Goal: Contribute content

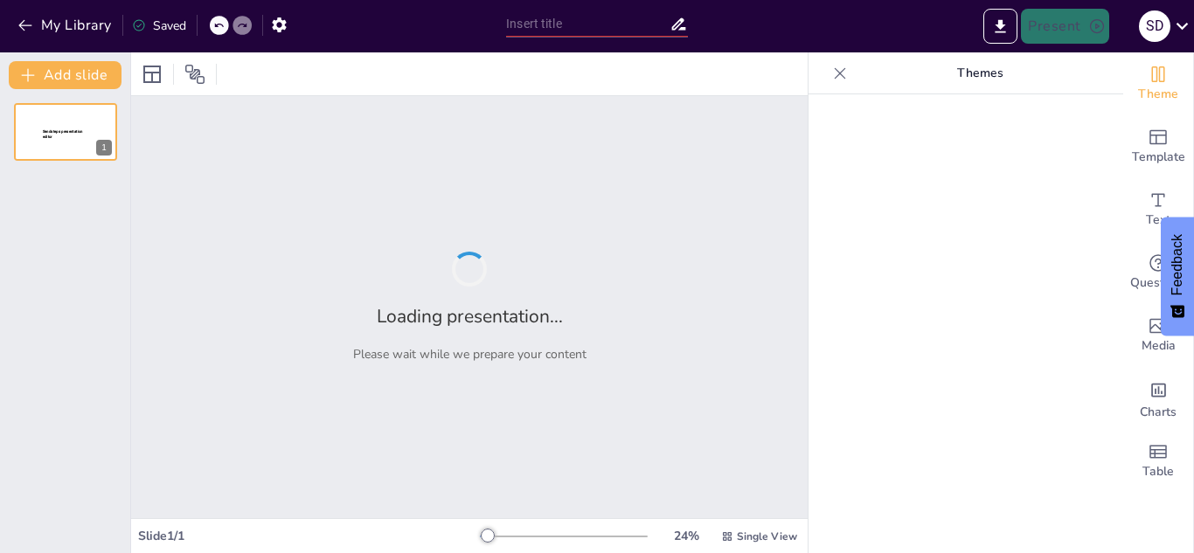
type input "Twitch: Un Análisis Detallado de su Impacto en el Streaming"
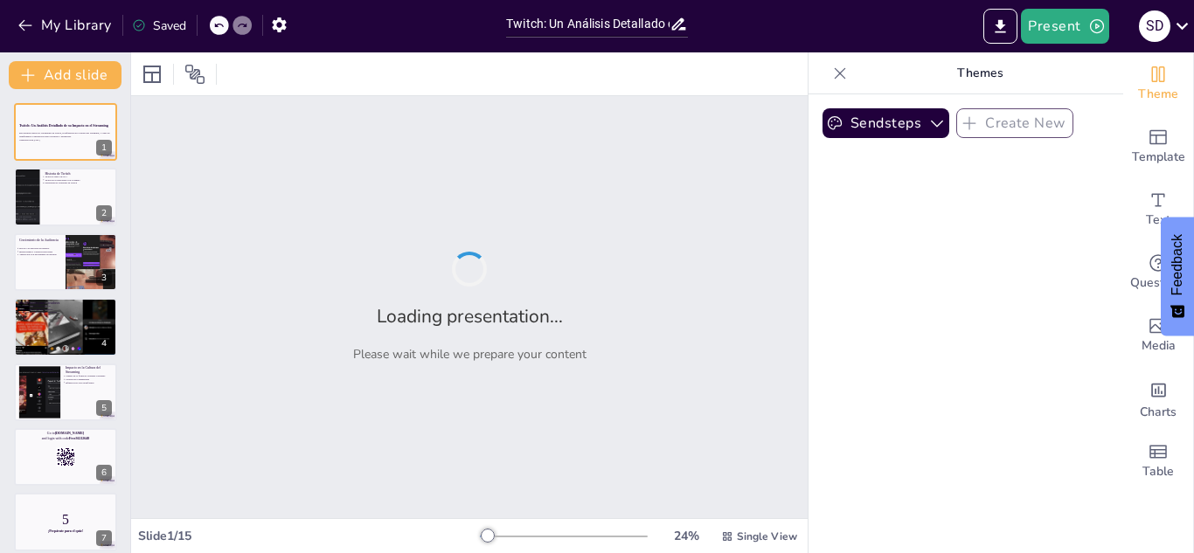
checkbox input "true"
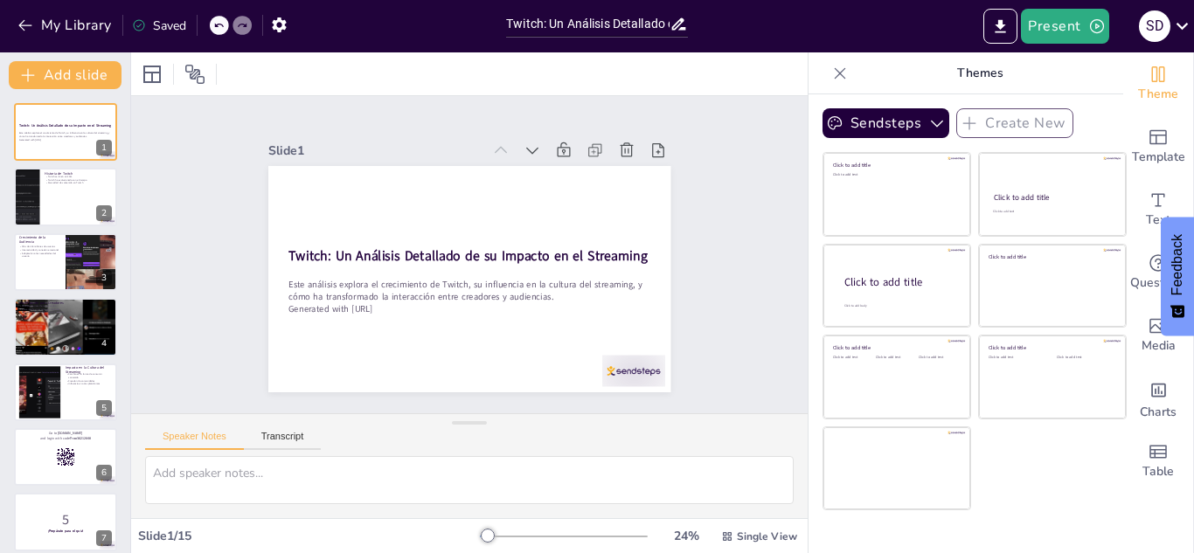
checkbox input "true"
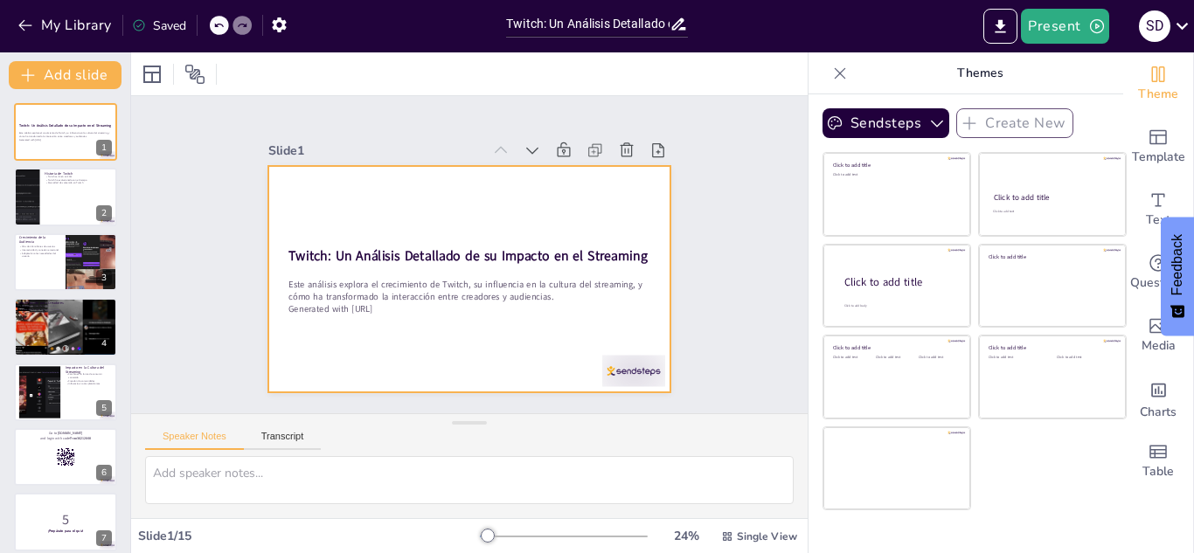
checkbox input "true"
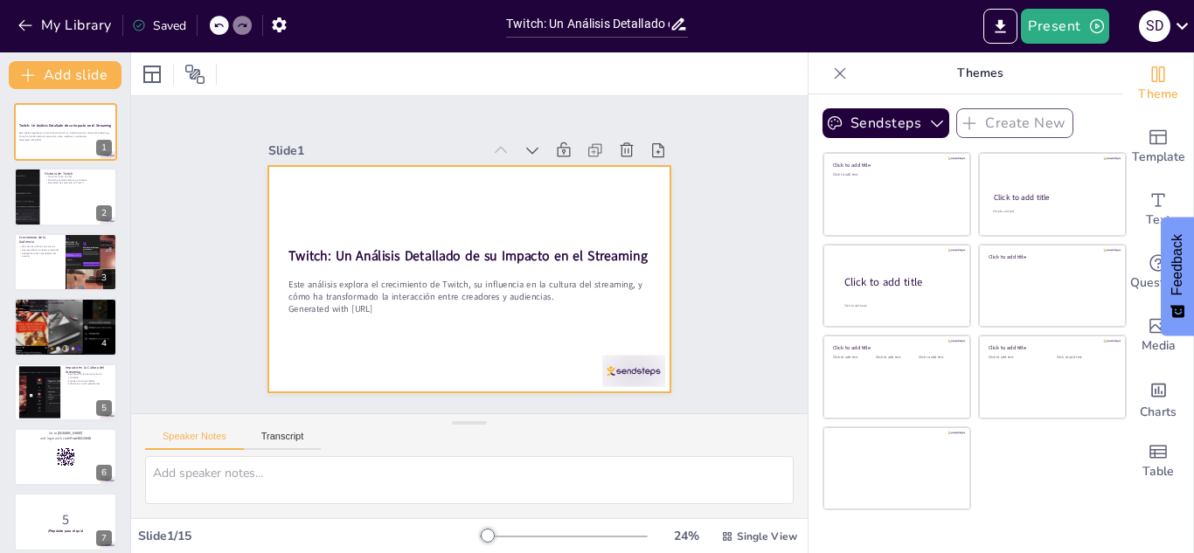
checkbox input "true"
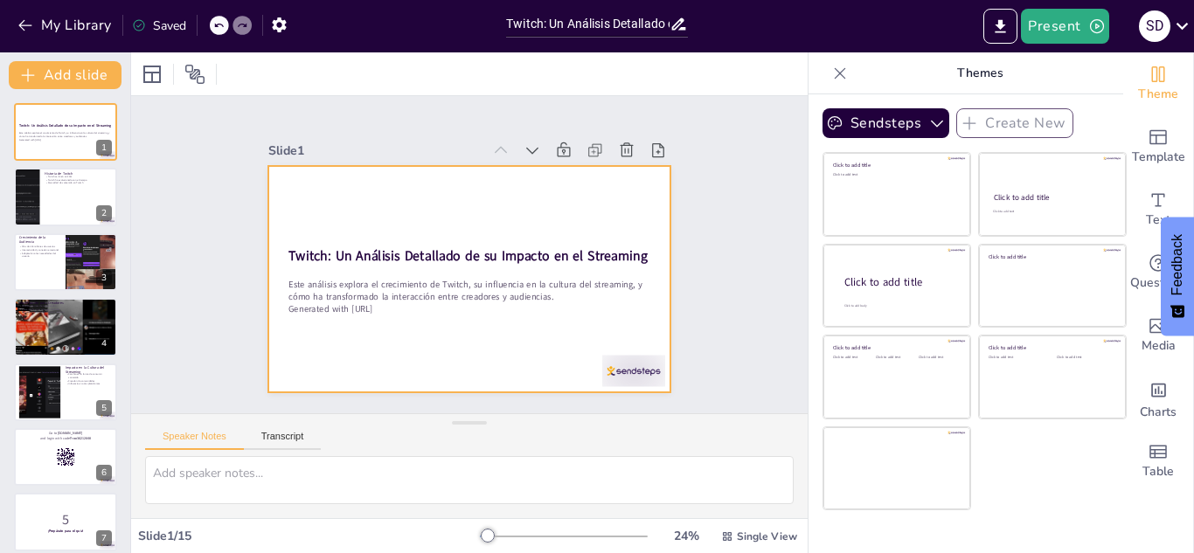
checkbox input "true"
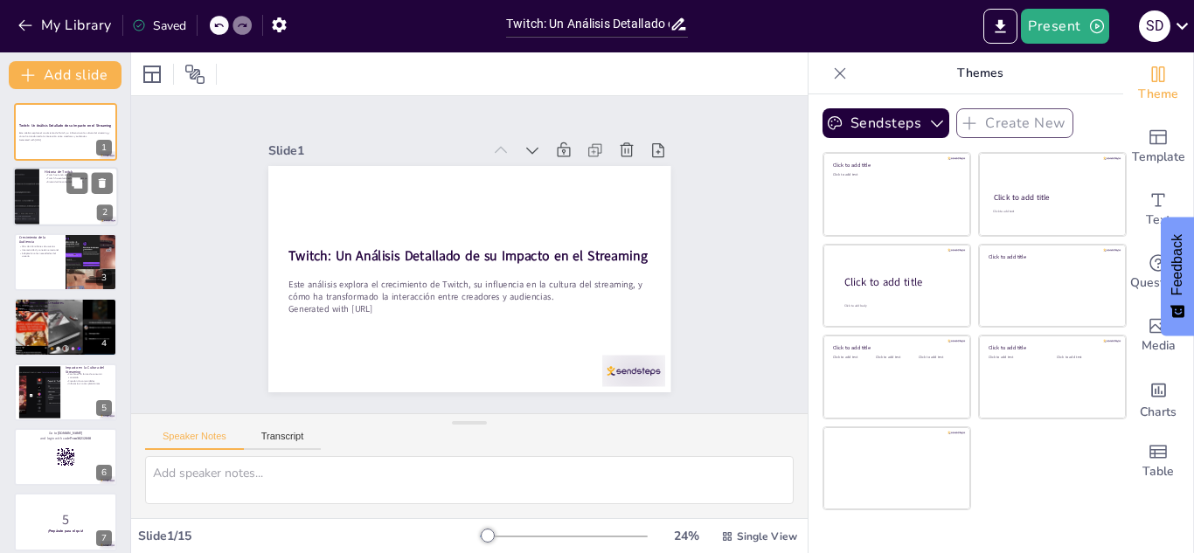
checkbox input "true"
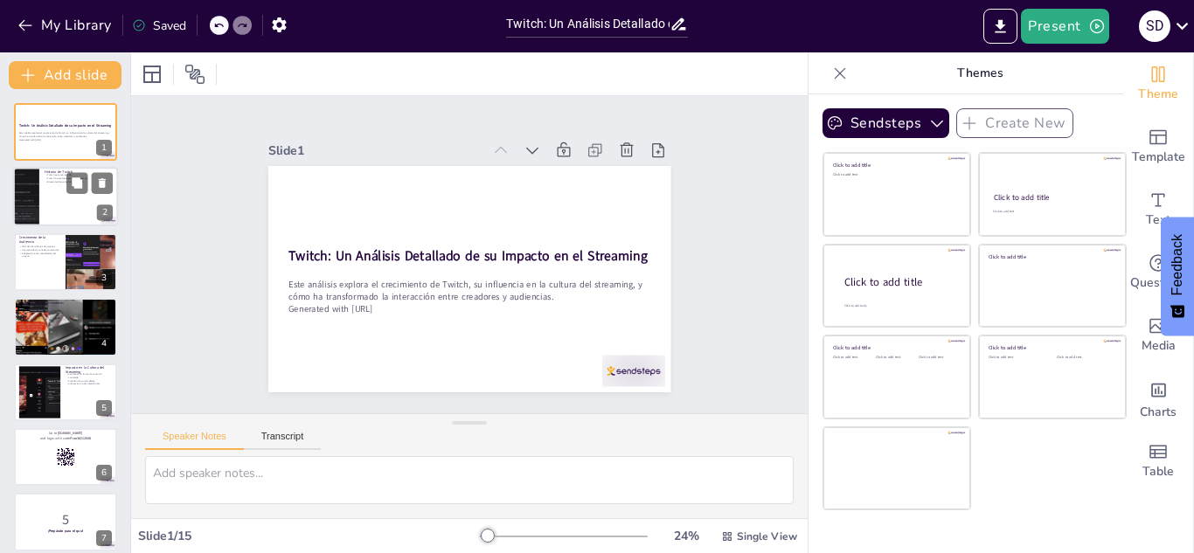
checkbox input "true"
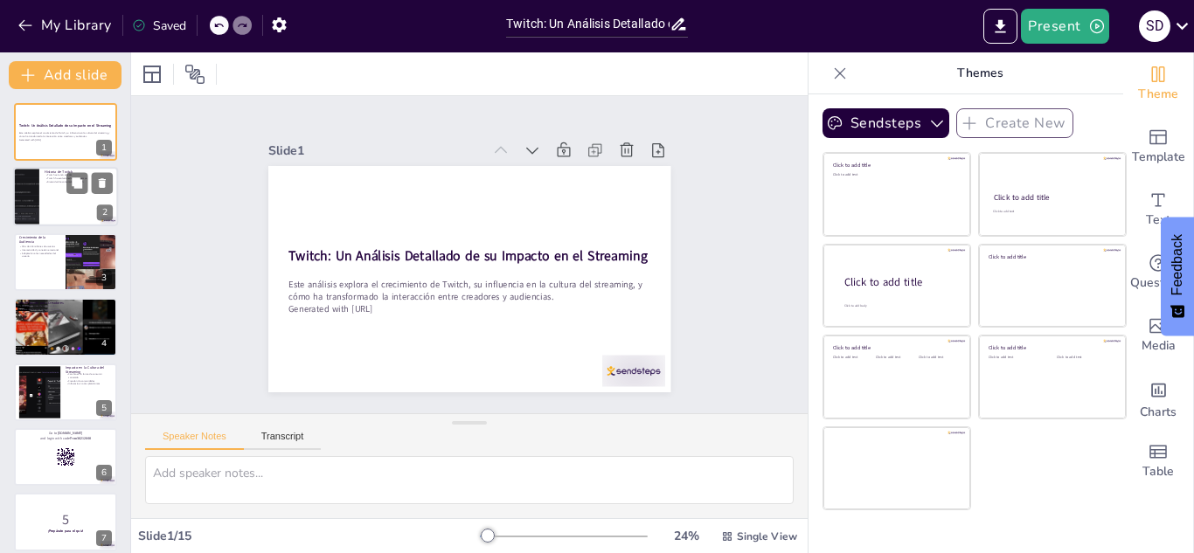
checkbox input "true"
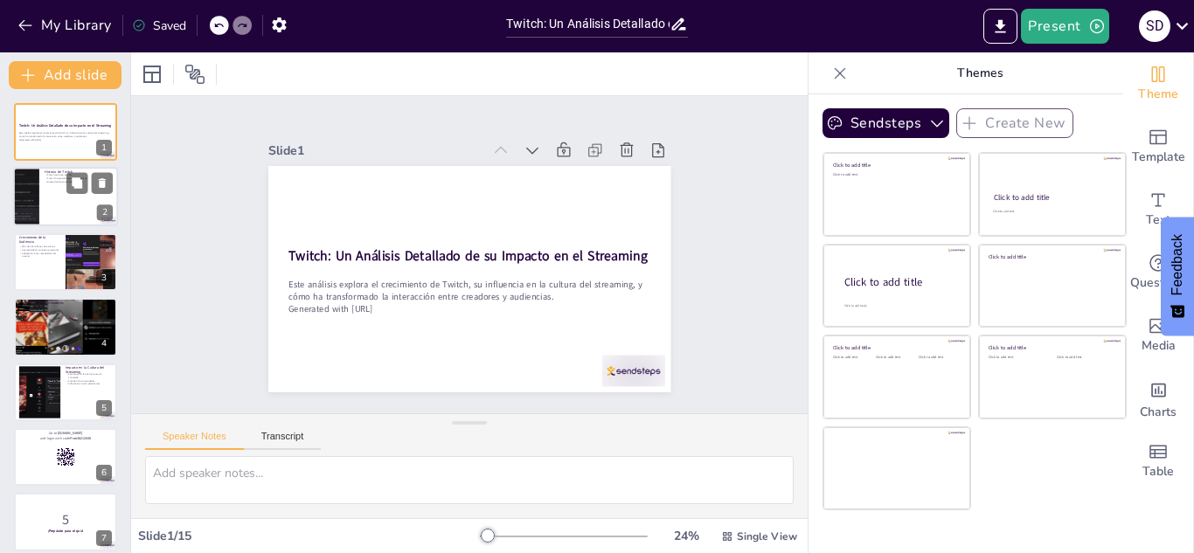
click at [46, 194] on div at bounding box center [65, 197] width 105 height 59
type textarea "Twitch fue lanzado en 2011 y ha tenido un impacto significativo en el ámbito de…"
checkbox input "true"
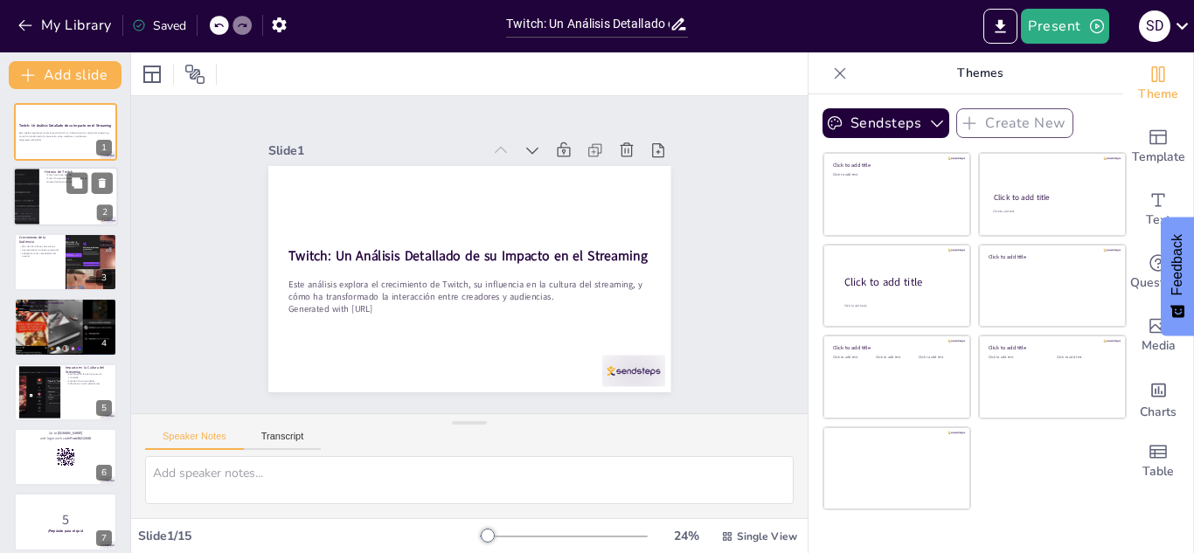
checkbox input "true"
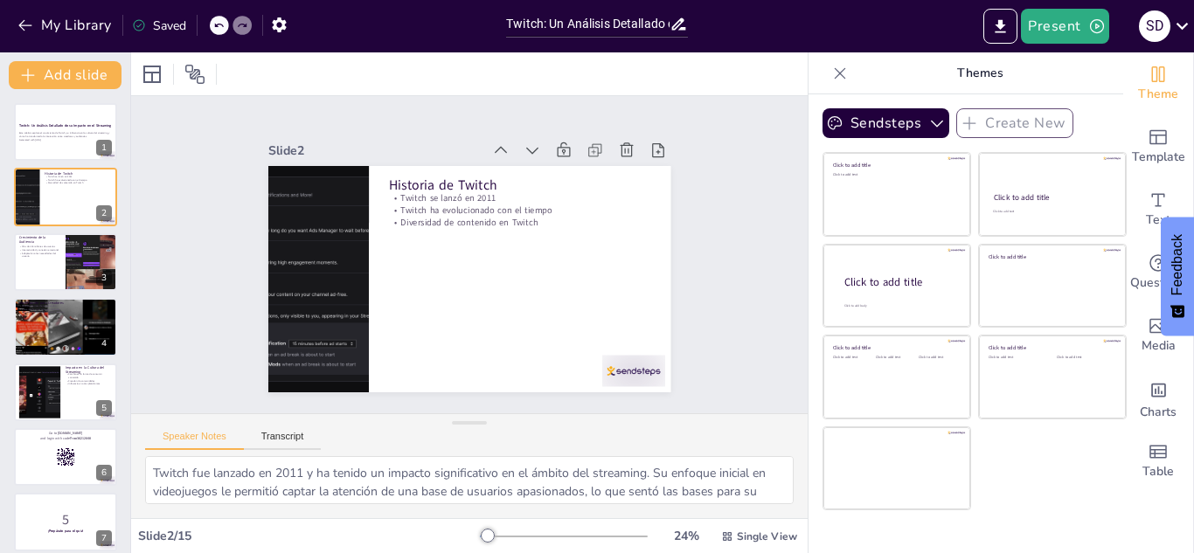
checkbox input "true"
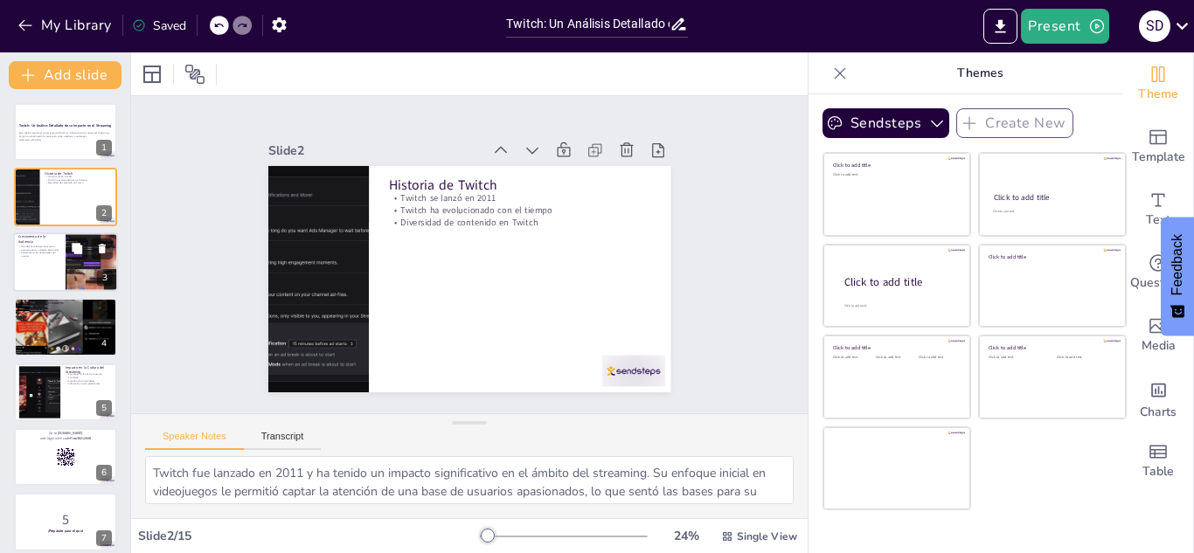
checkbox input "true"
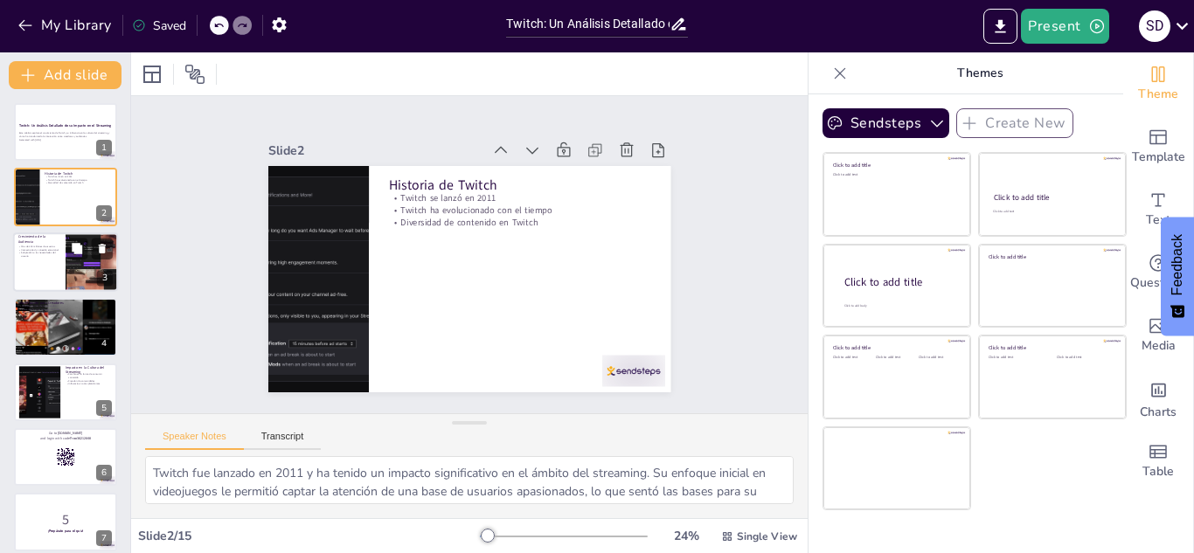
checkbox input "true"
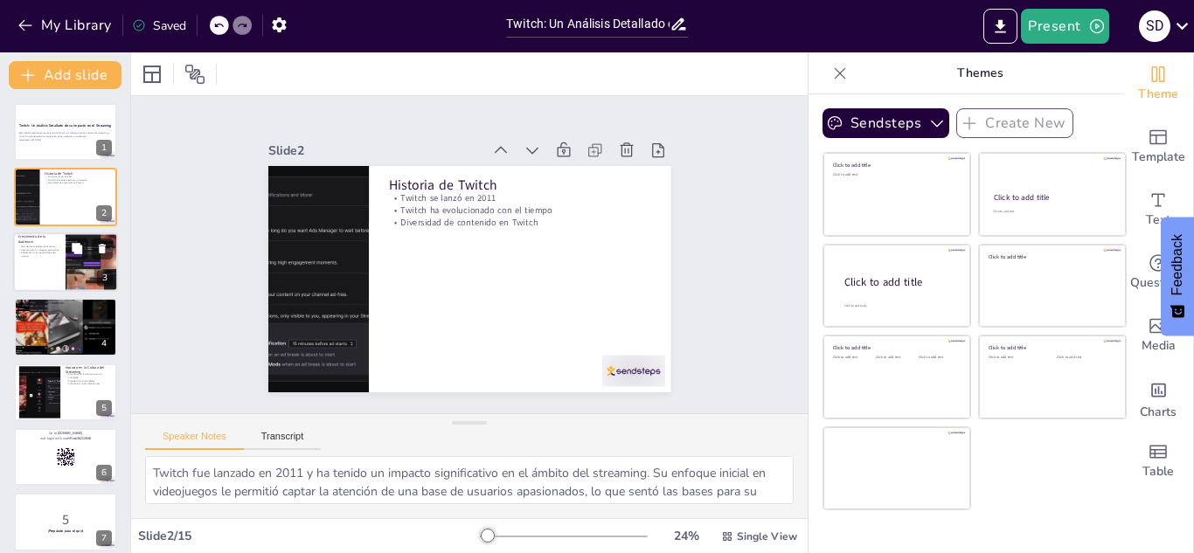
checkbox input "true"
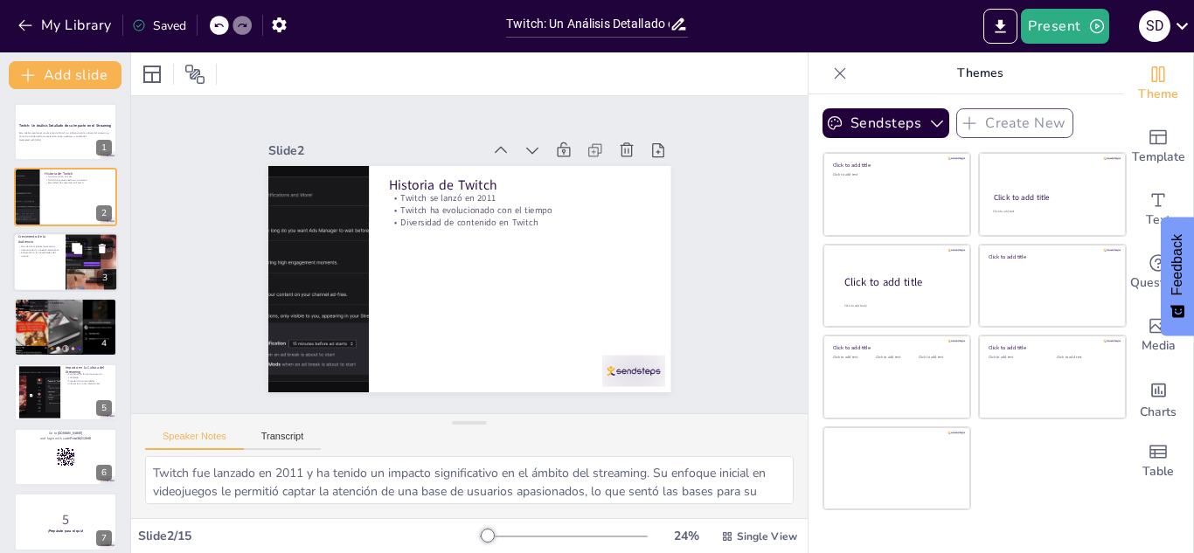
click at [53, 257] on p "Adaptación a las necesidades del usuario" at bounding box center [39, 254] width 42 height 6
type textarea "La cifra de más de 140 millones de usuarios activos mensuales es un testimonio …"
checkbox input "true"
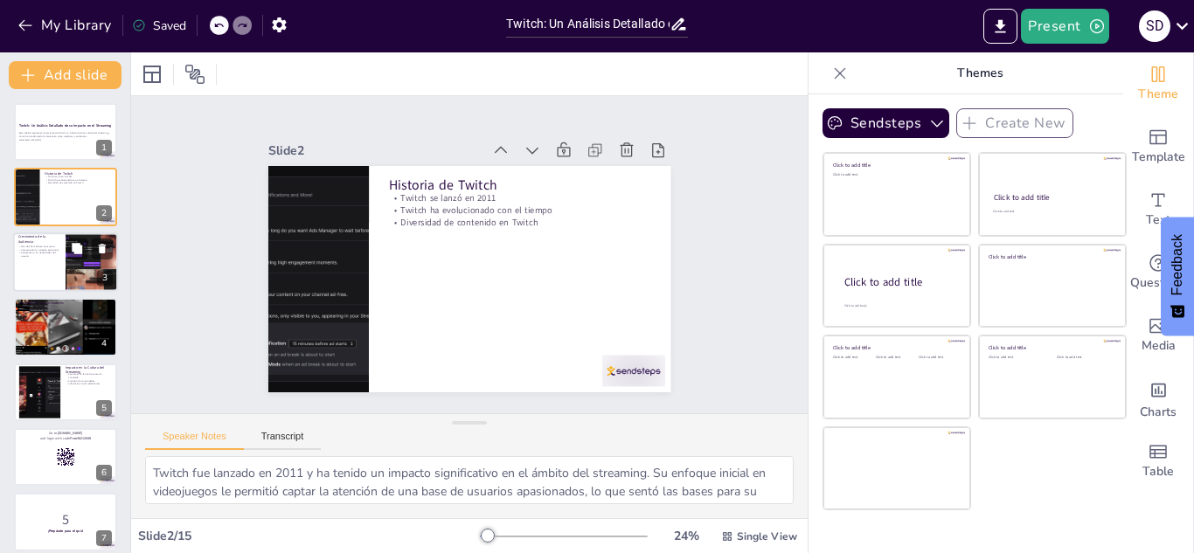
checkbox input "true"
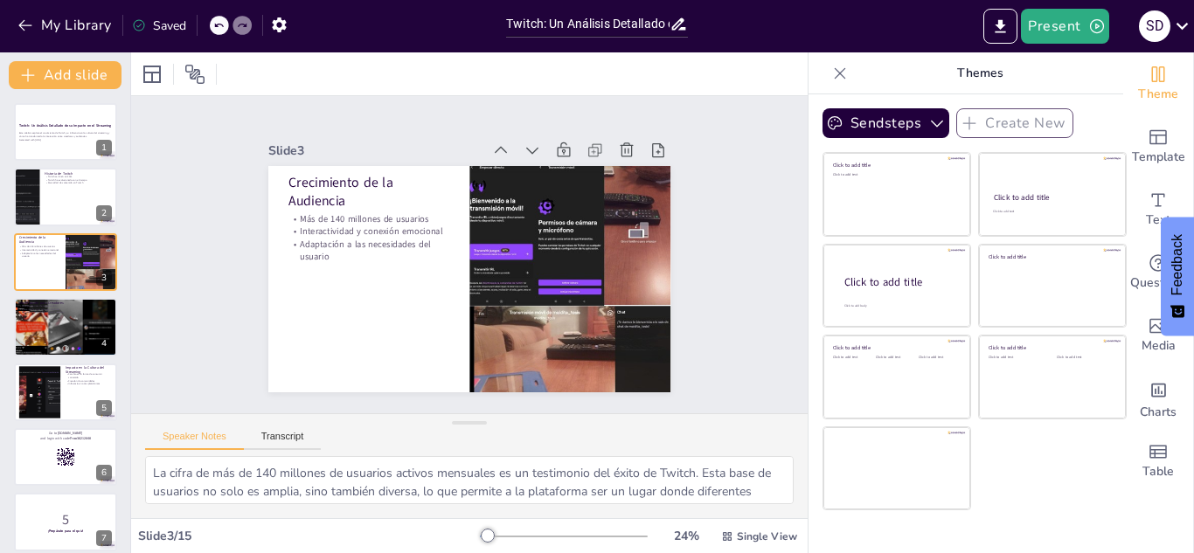
checkbox input "true"
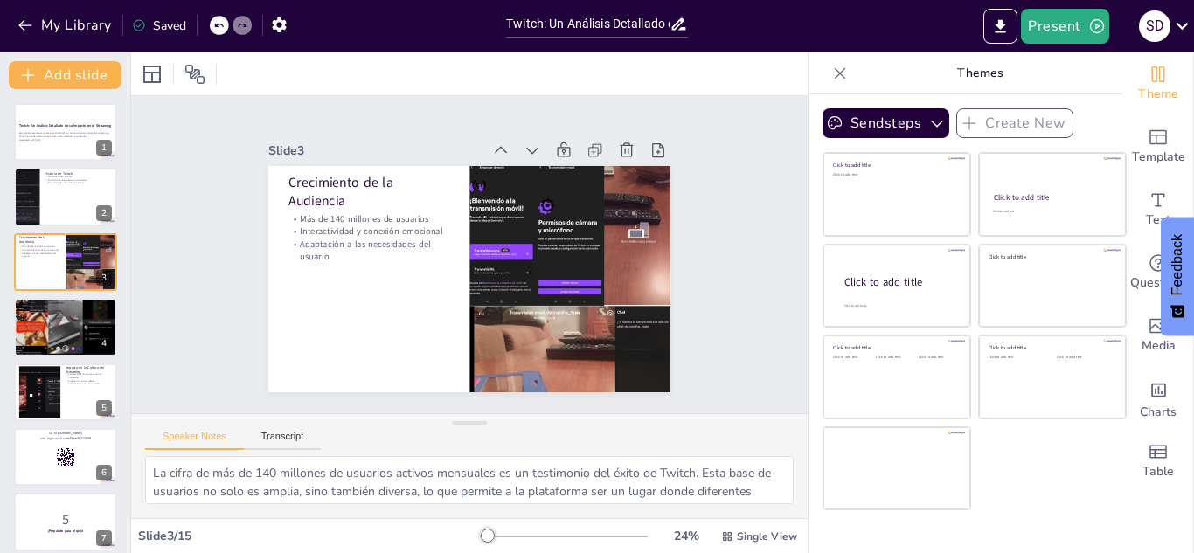
checkbox input "true"
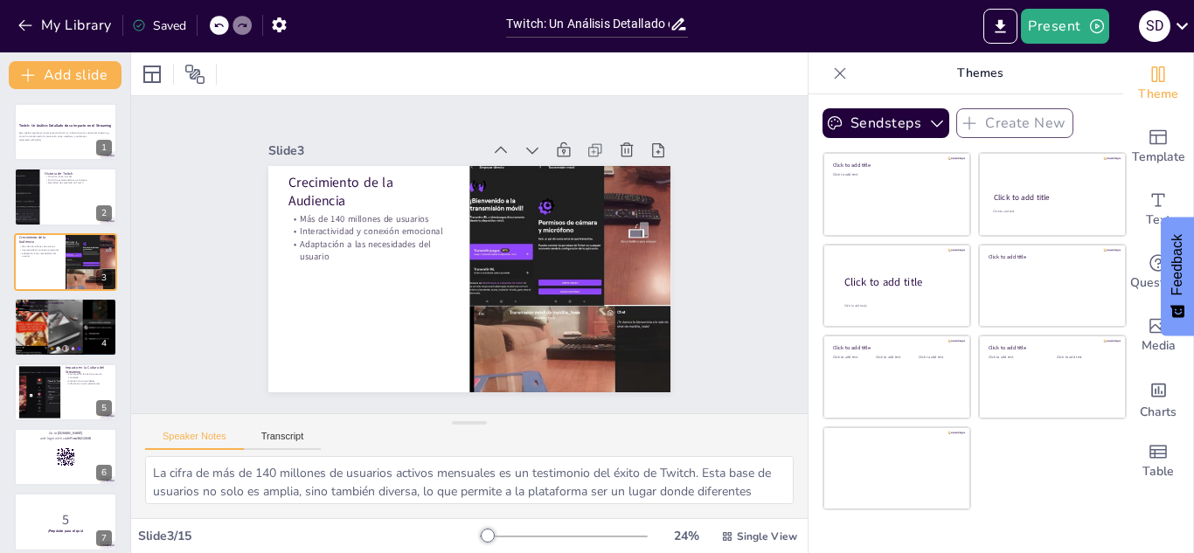
checkbox input "true"
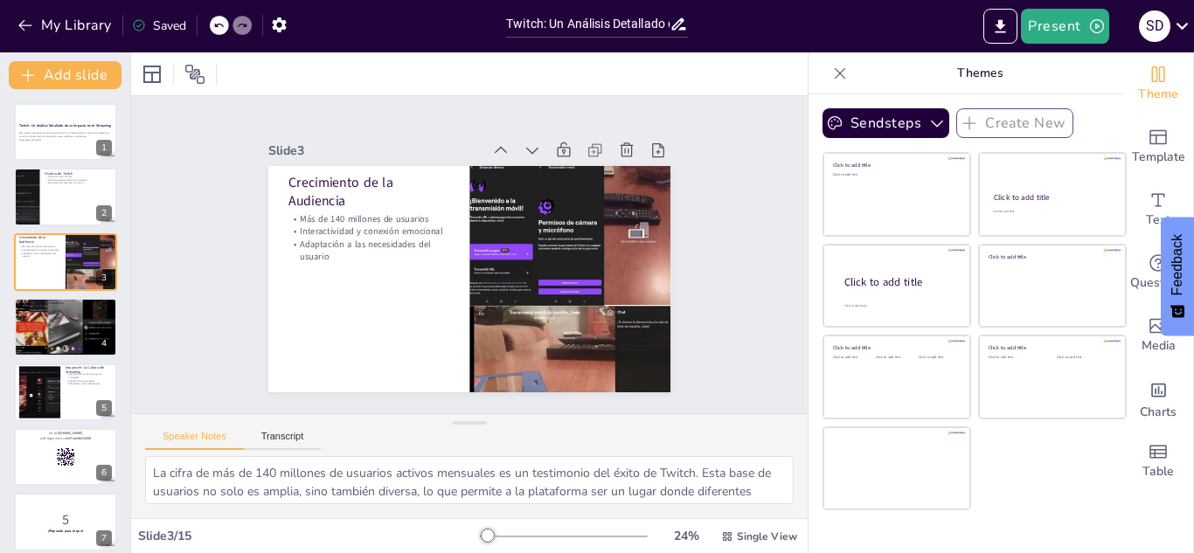
checkbox input "true"
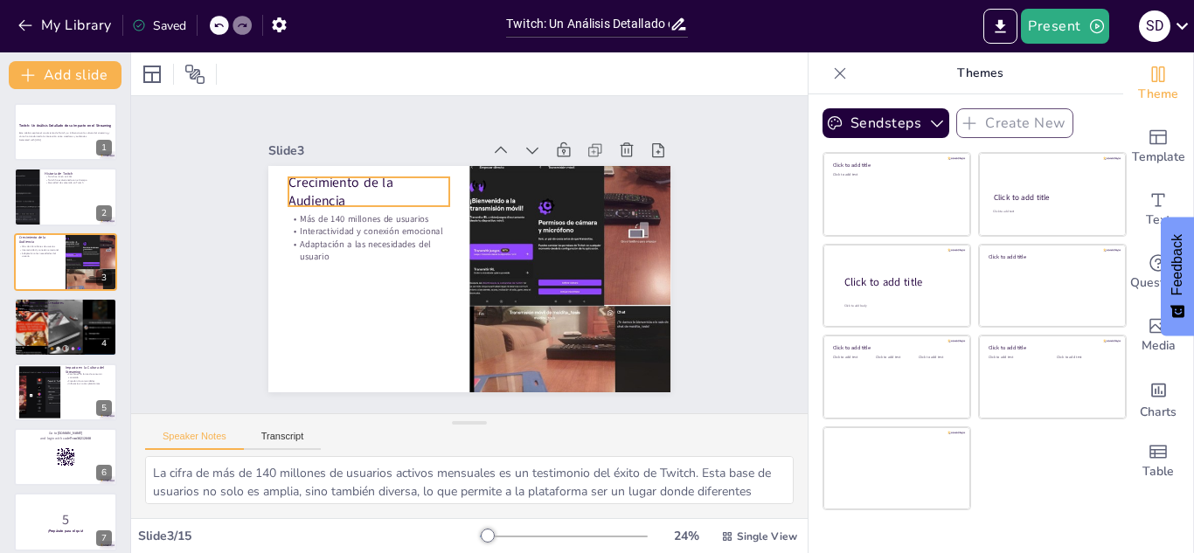
checkbox input "true"
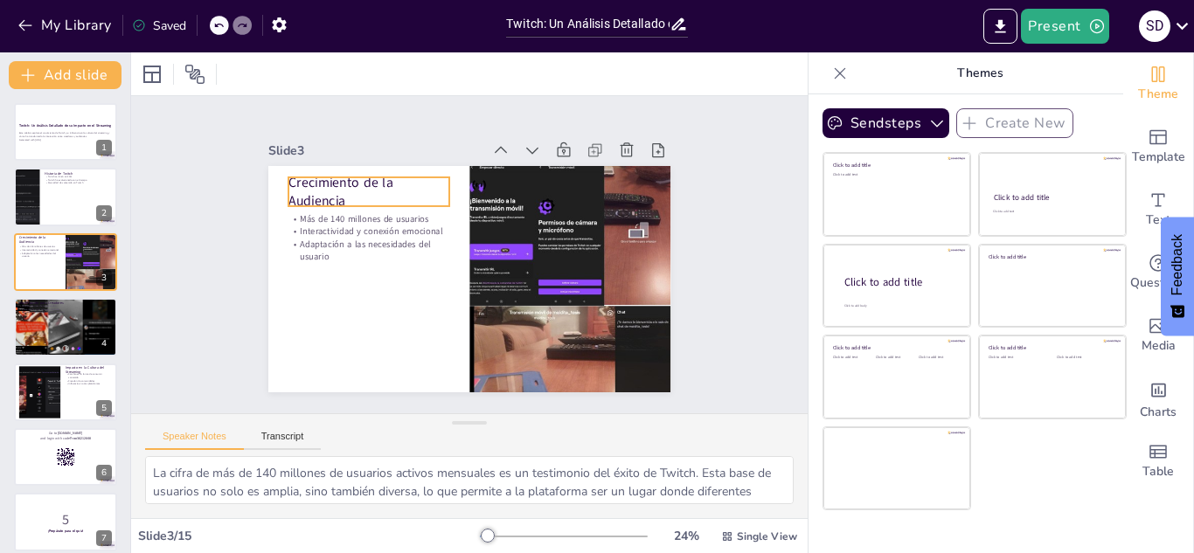
checkbox input "true"
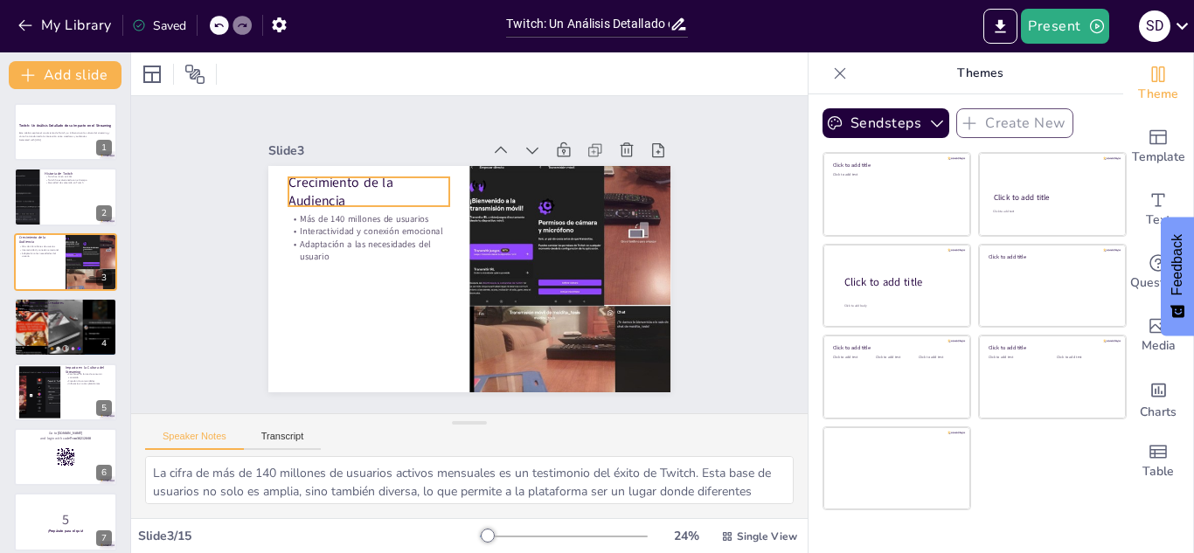
checkbox input "true"
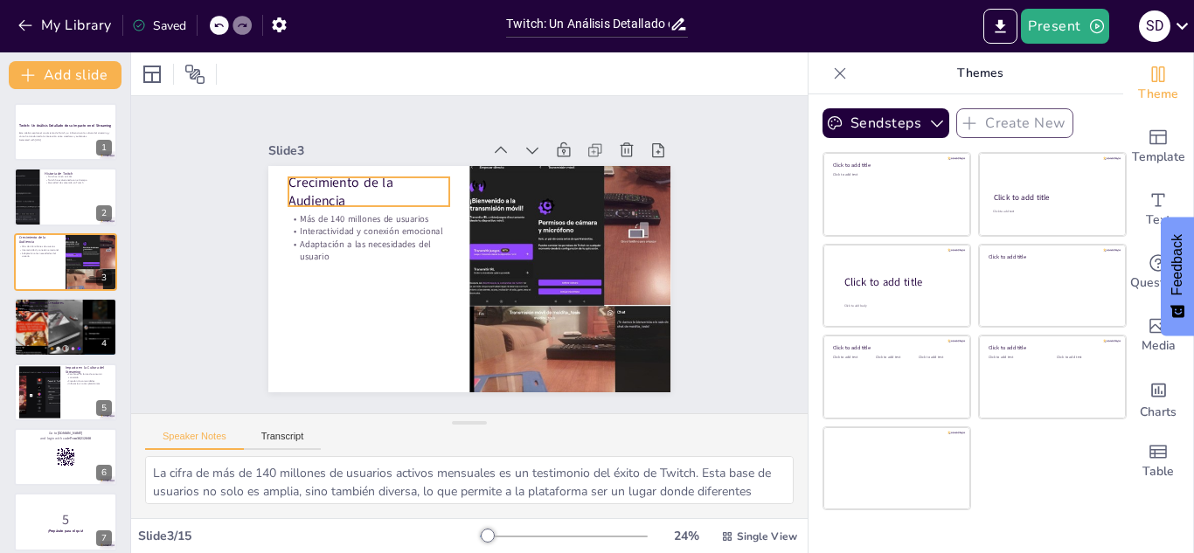
checkbox input "true"
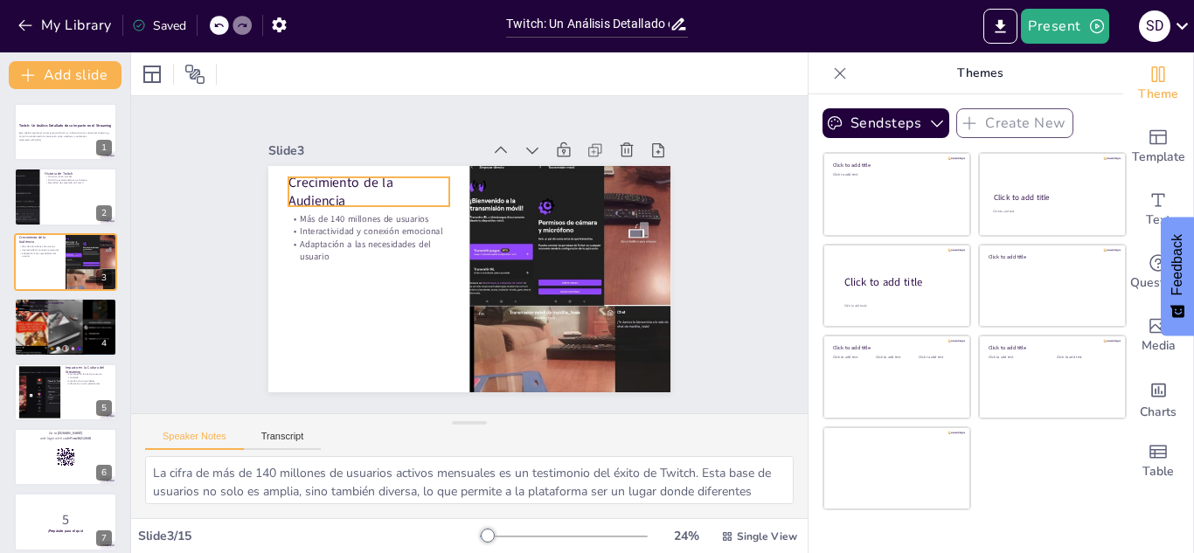
checkbox input "true"
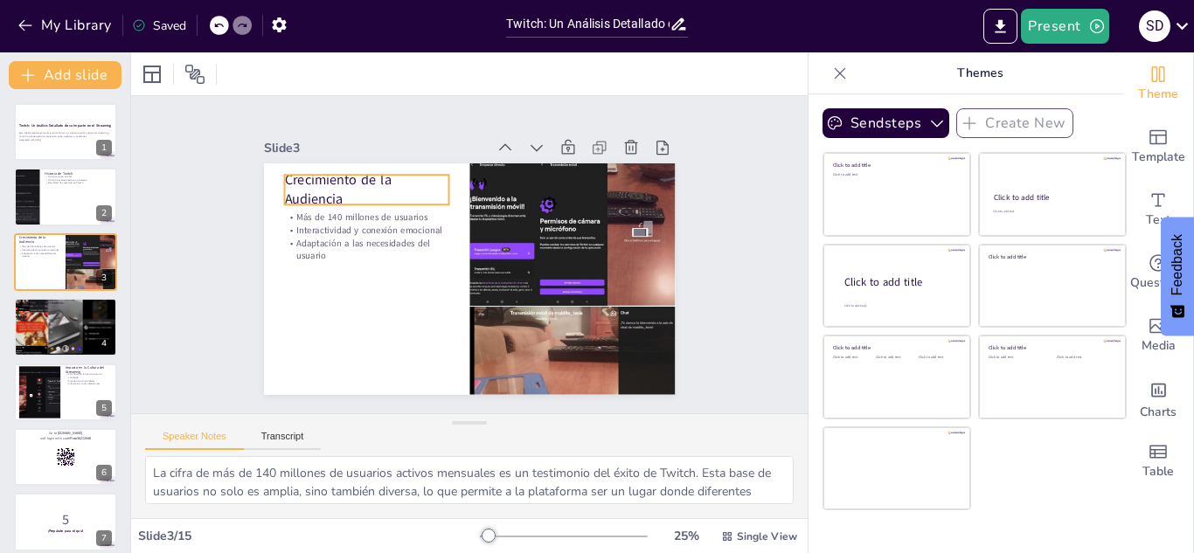
checkbox input "true"
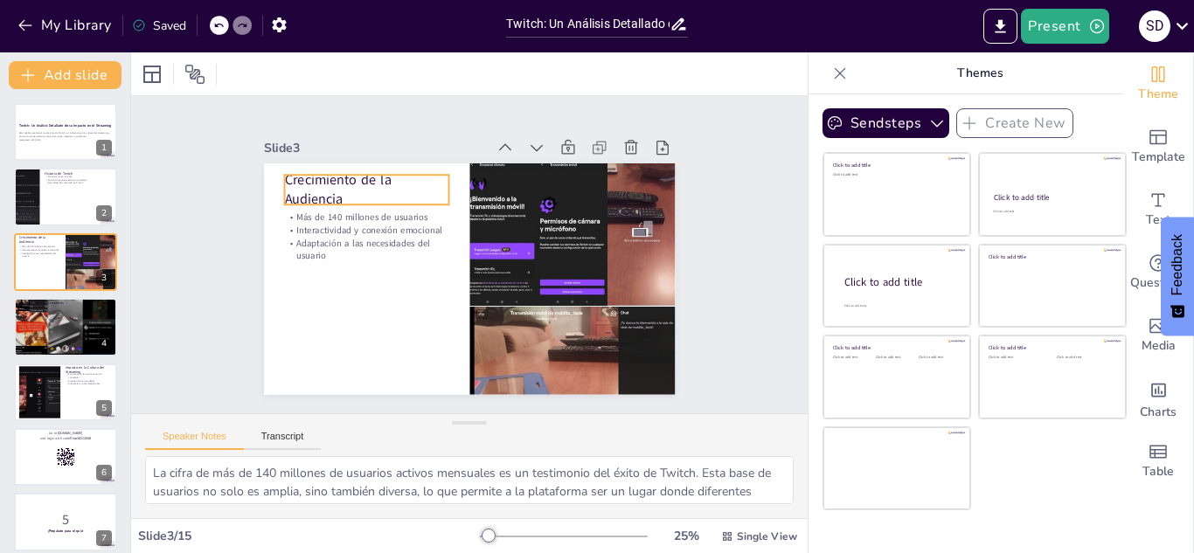
checkbox input "true"
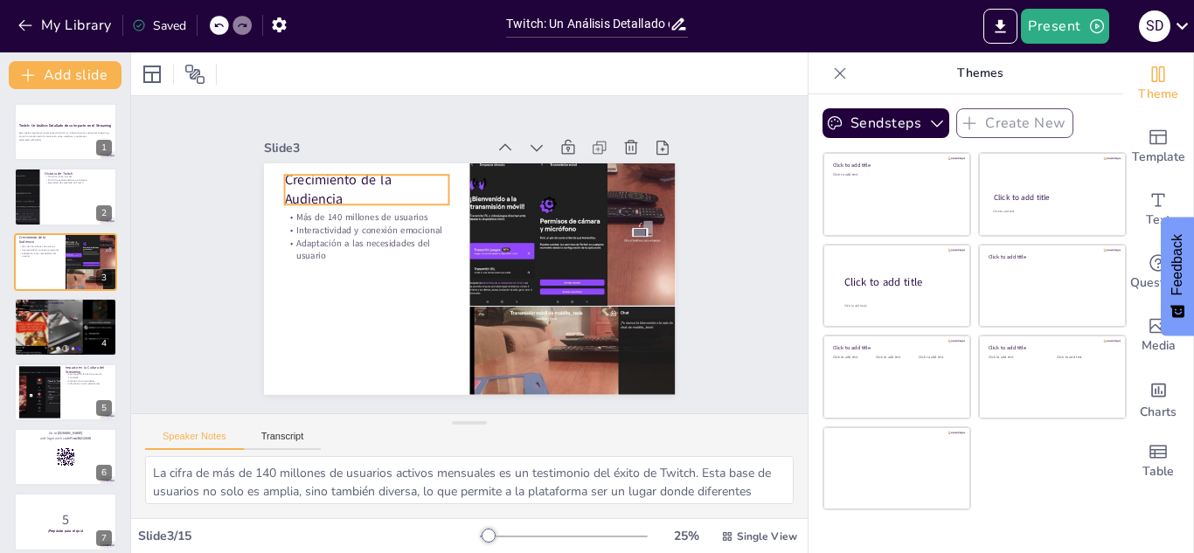
checkbox input "true"
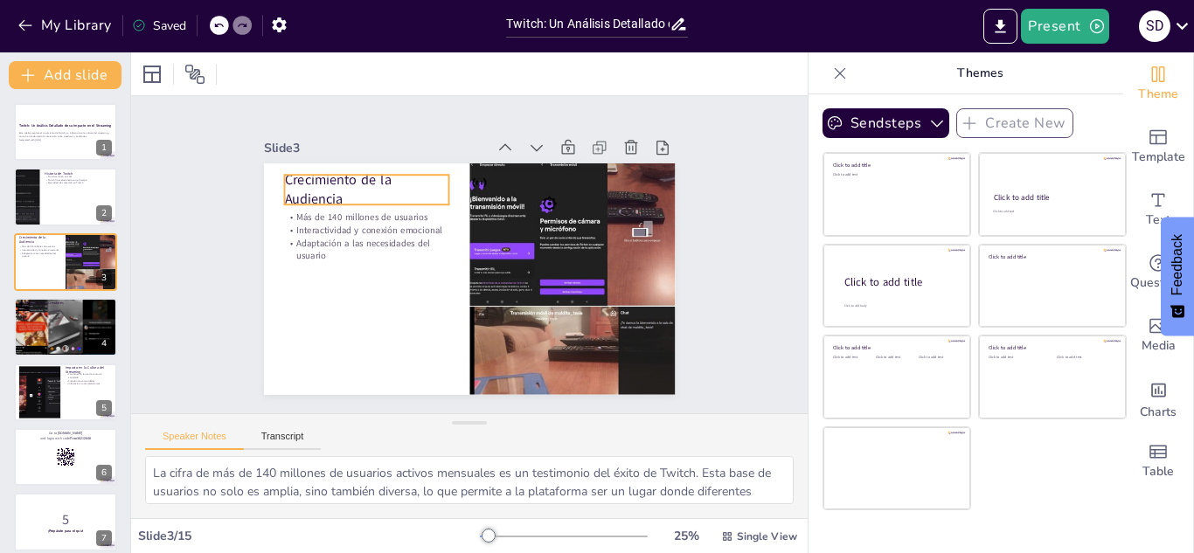
checkbox input "true"
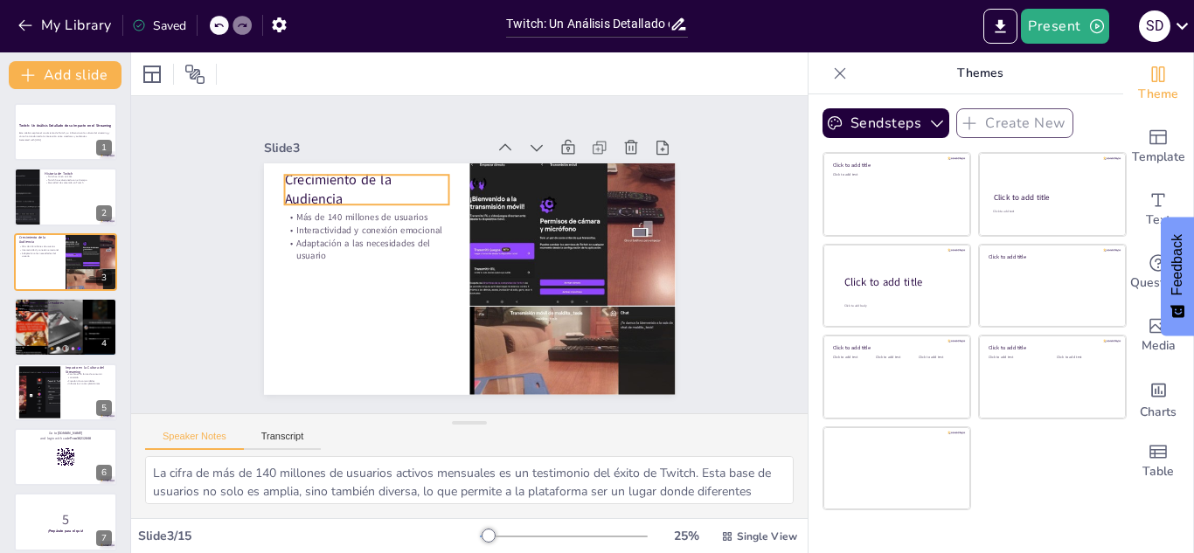
checkbox input "true"
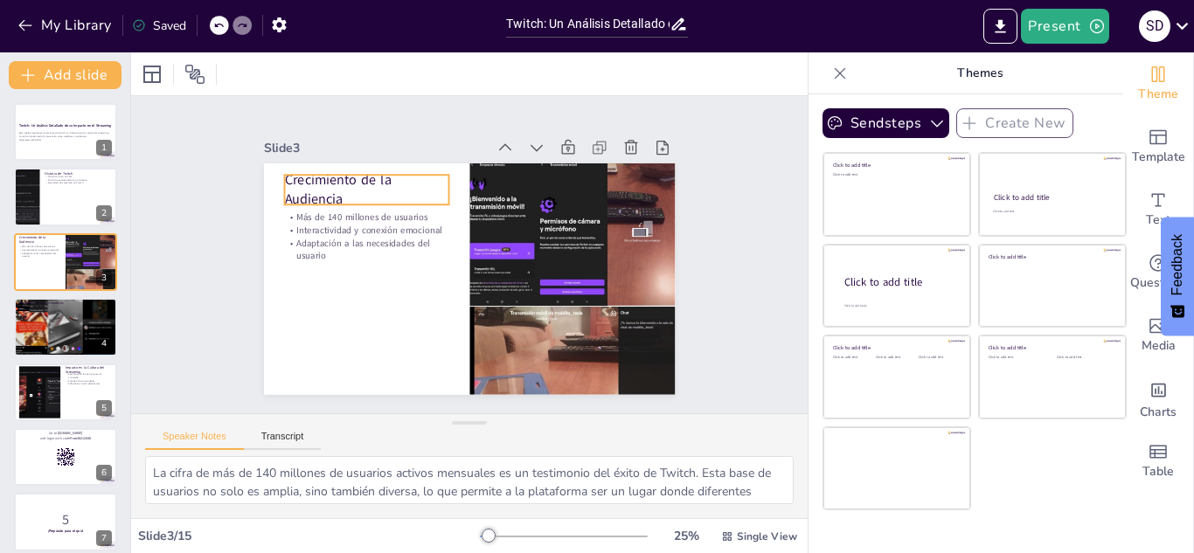
checkbox input "true"
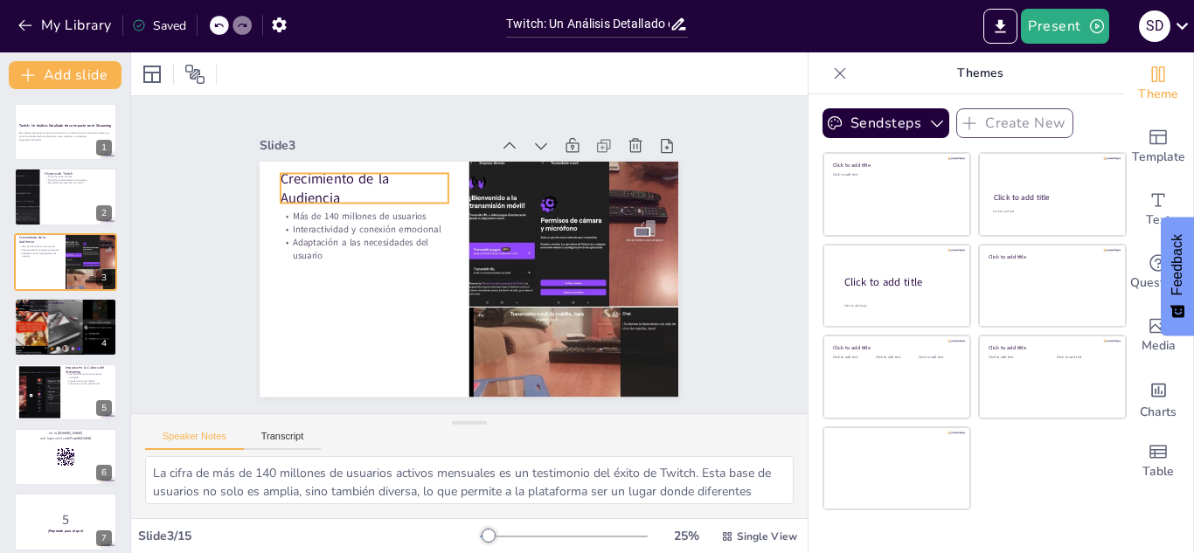
checkbox input "true"
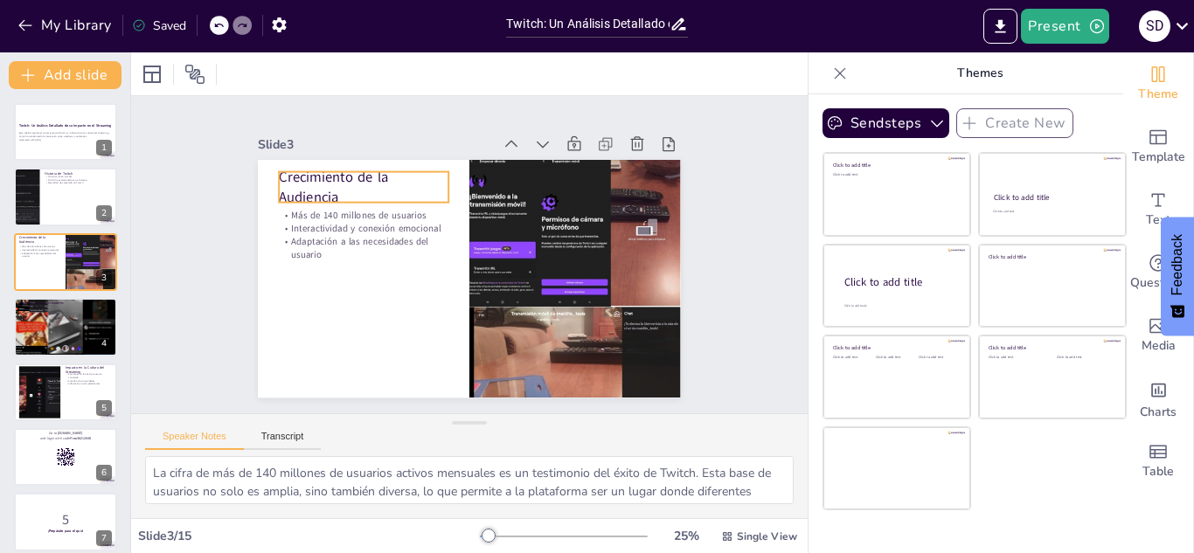
checkbox input "true"
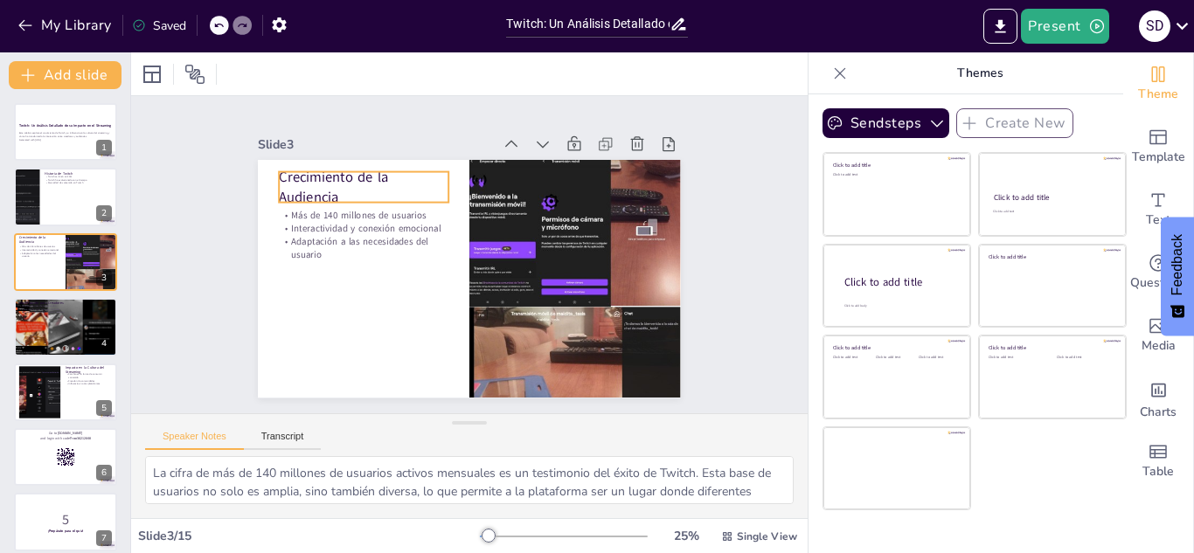
checkbox input "true"
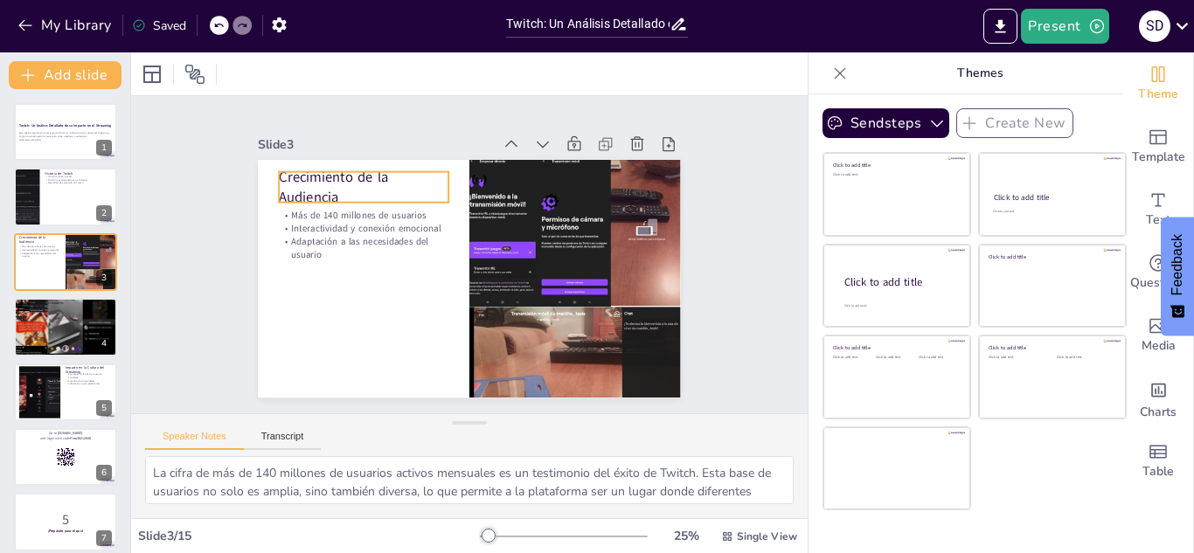
checkbox input "true"
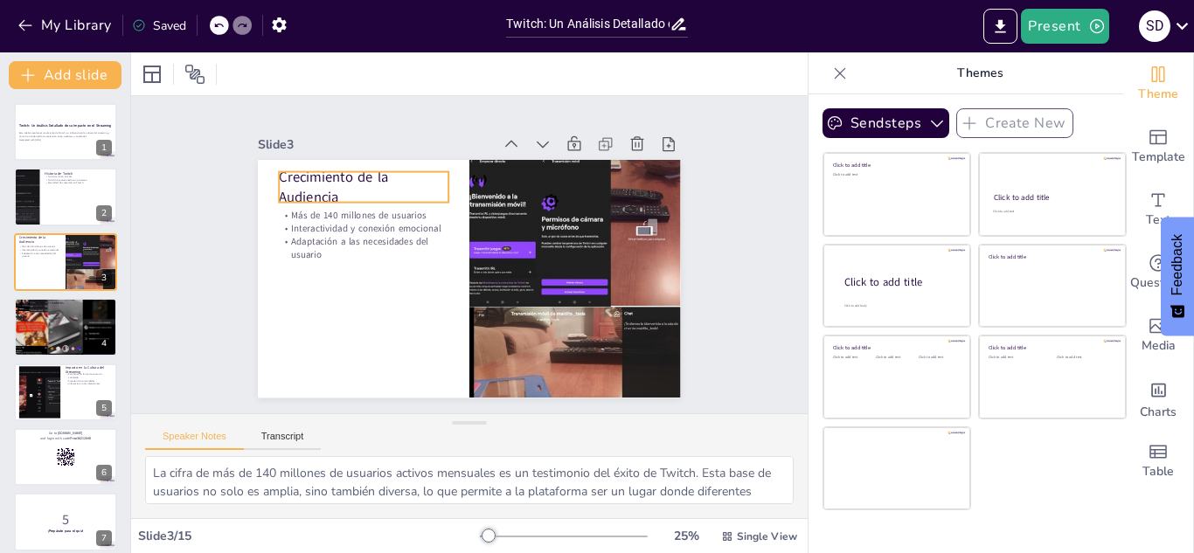
checkbox input "true"
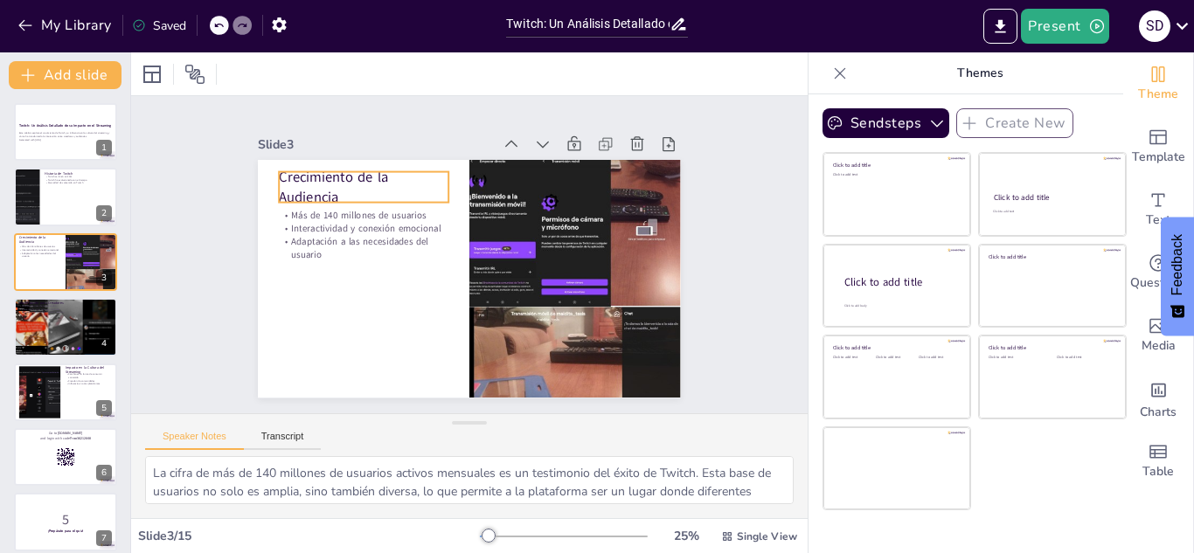
checkbox input "true"
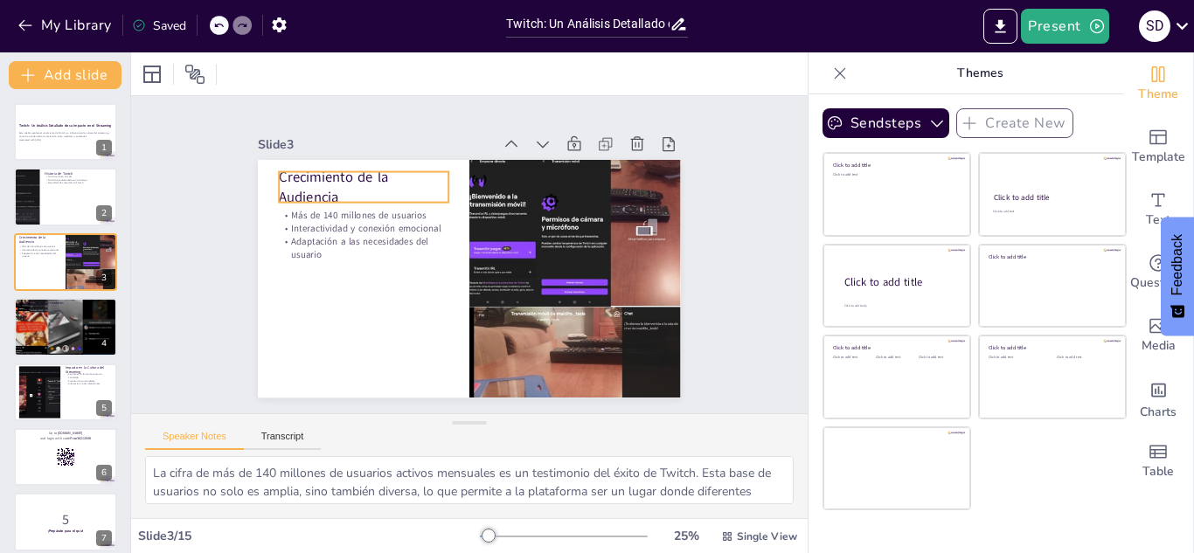
checkbox input "true"
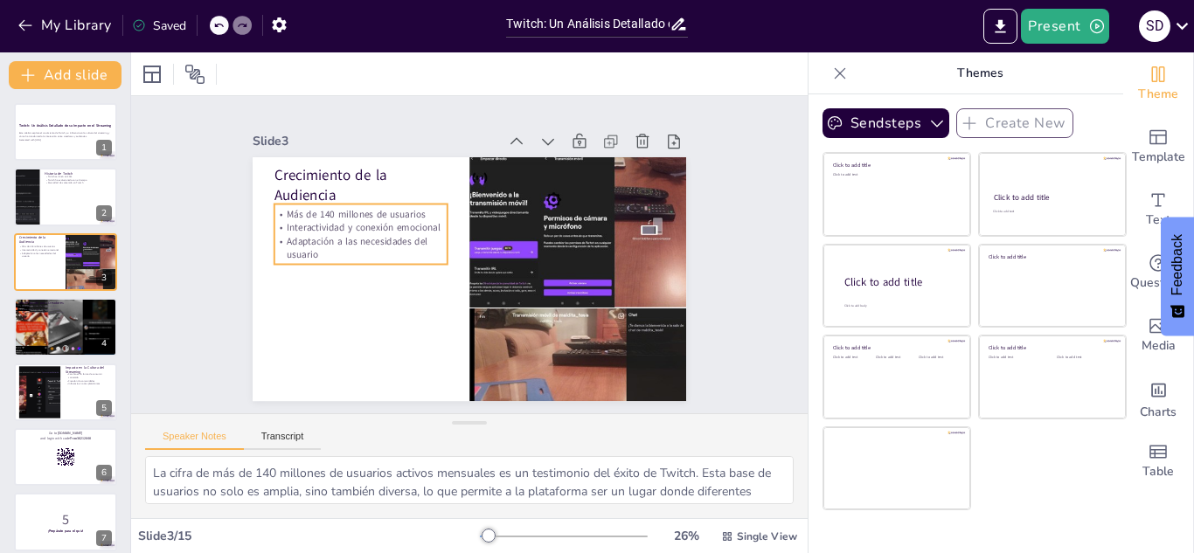
checkbox input "true"
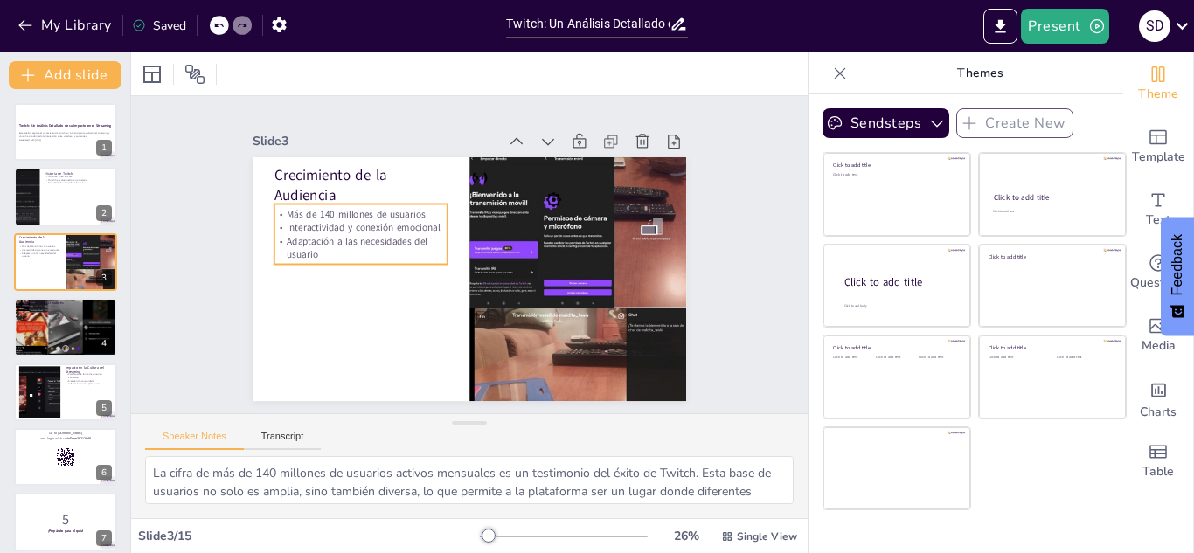
checkbox input "true"
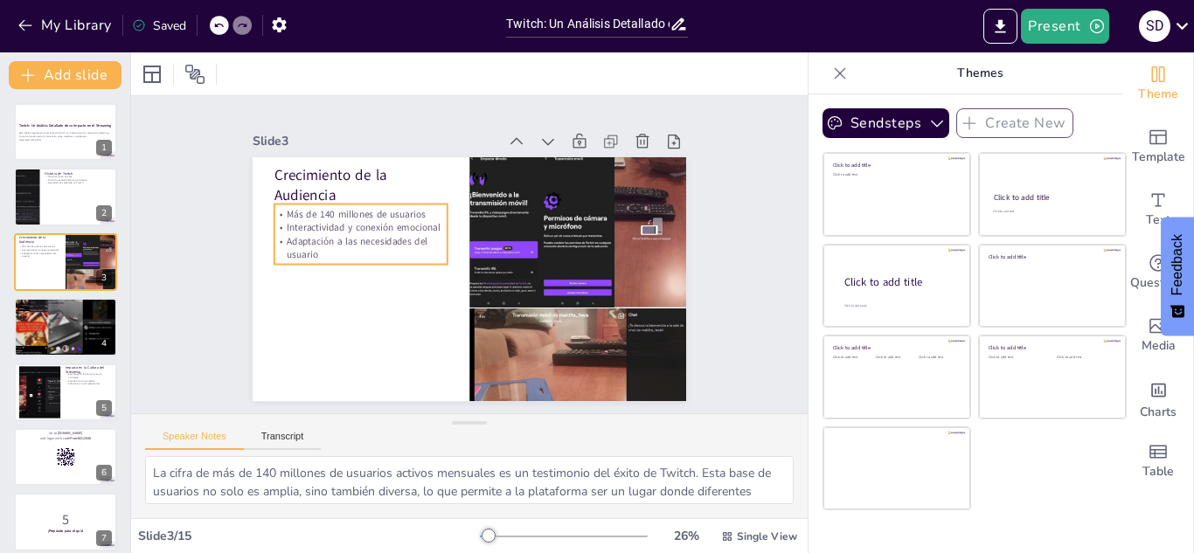
checkbox input "true"
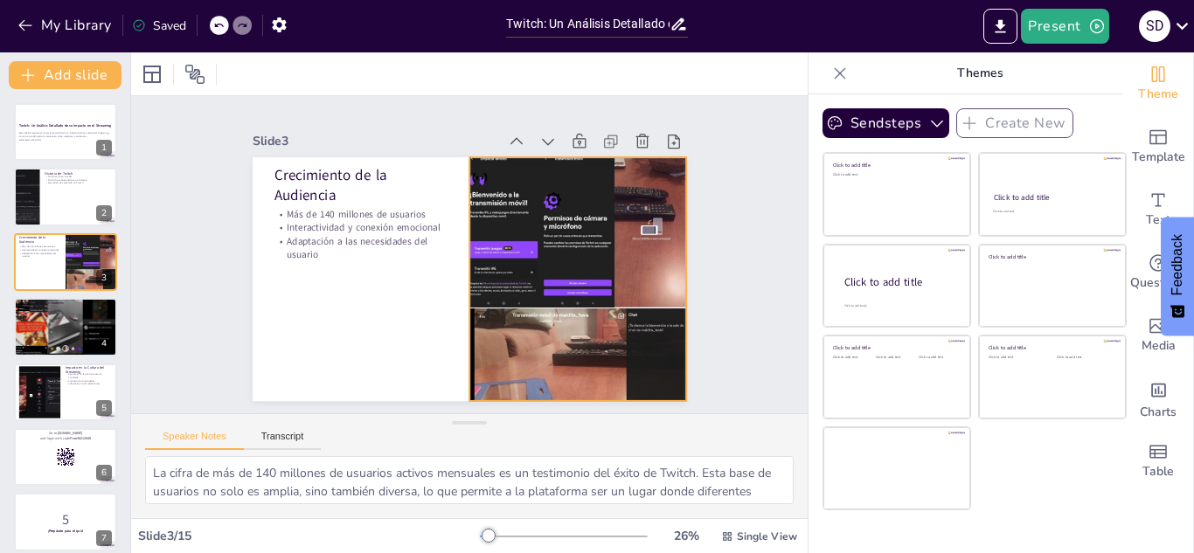
checkbox input "true"
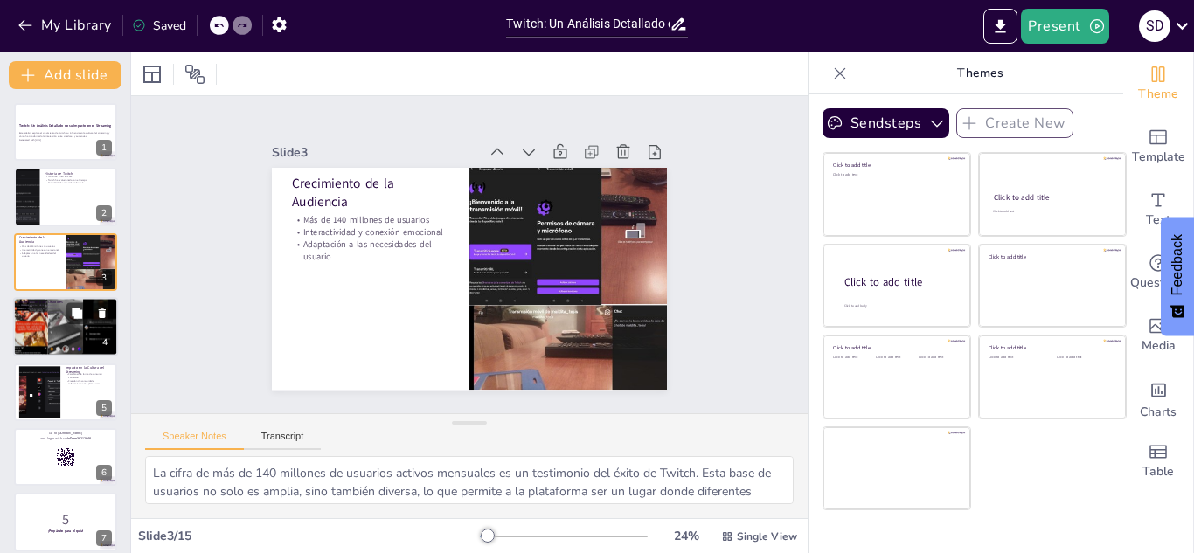
click at [43, 347] on div at bounding box center [65, 327] width 105 height 76
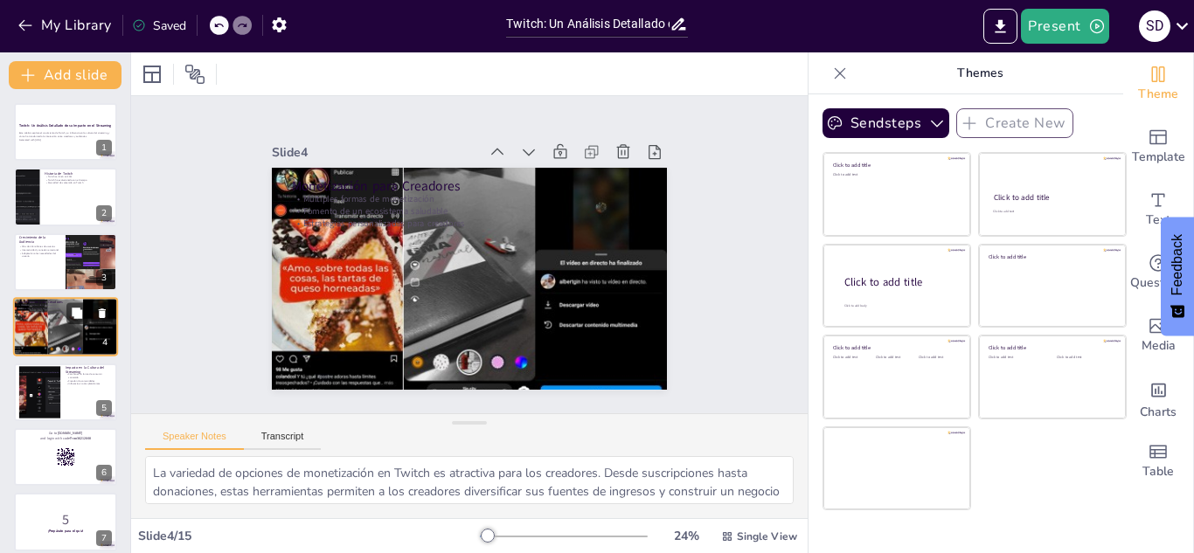
scroll to position [6, 0]
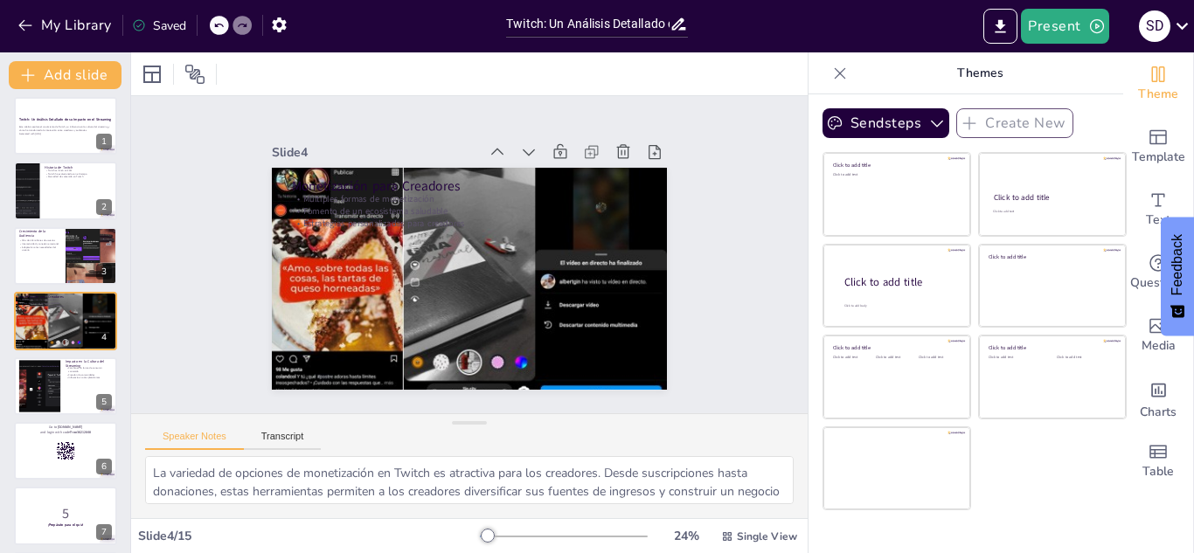
click at [31, 392] on div at bounding box center [38, 385] width 95 height 53
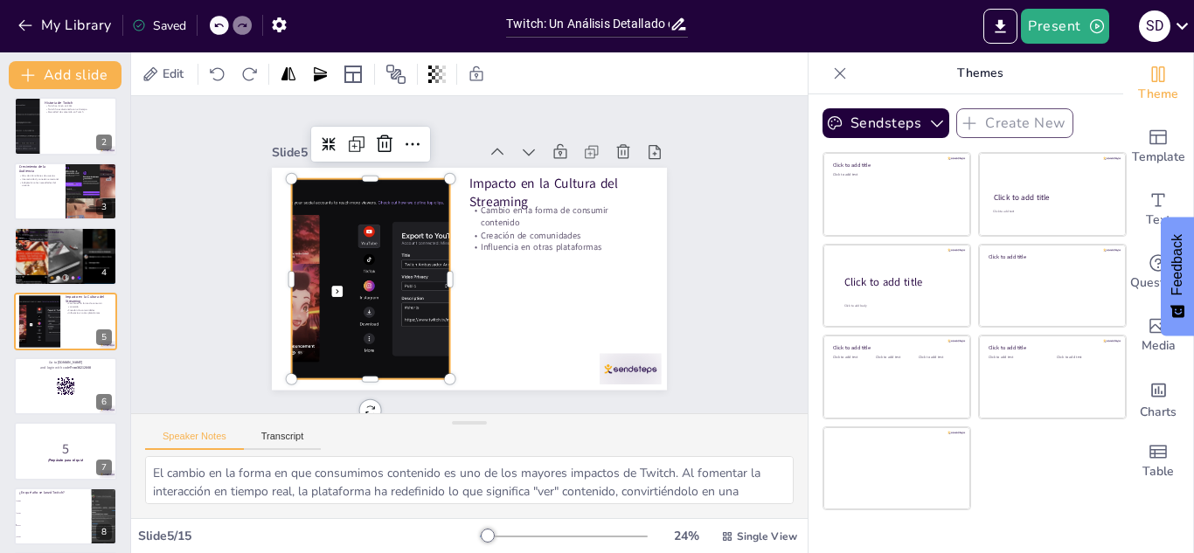
click at [412, 283] on div at bounding box center [370, 279] width 358 height 200
click at [204, 218] on div "Slide 1 Twitch: Un Análisis Detallado de su Impacto en el Streaming Este anális…" at bounding box center [469, 254] width 676 height 317
